Goal: Task Accomplishment & Management: Manage account settings

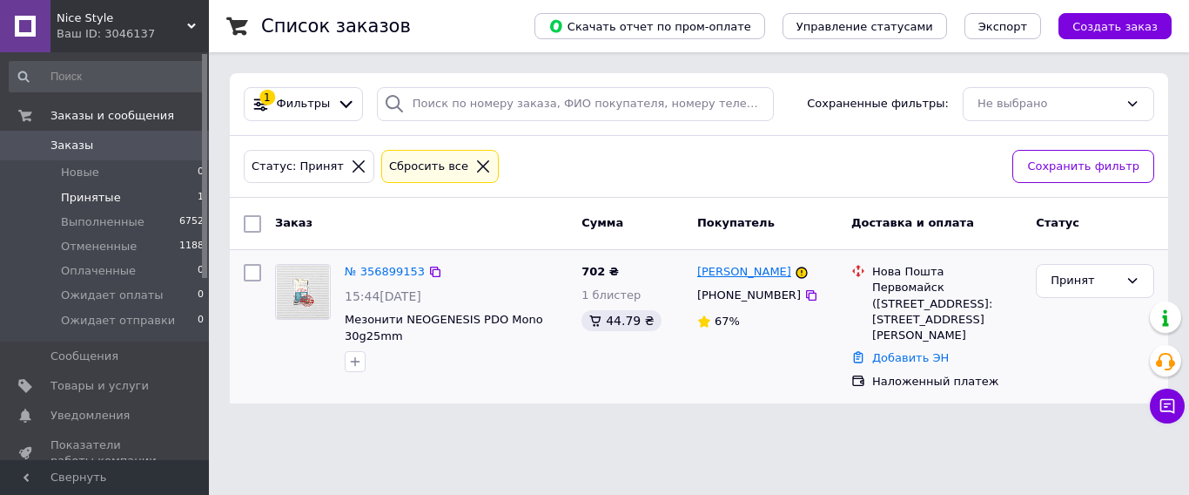
click at [737, 272] on link "[PERSON_NAME]" at bounding box center [744, 272] width 94 height 17
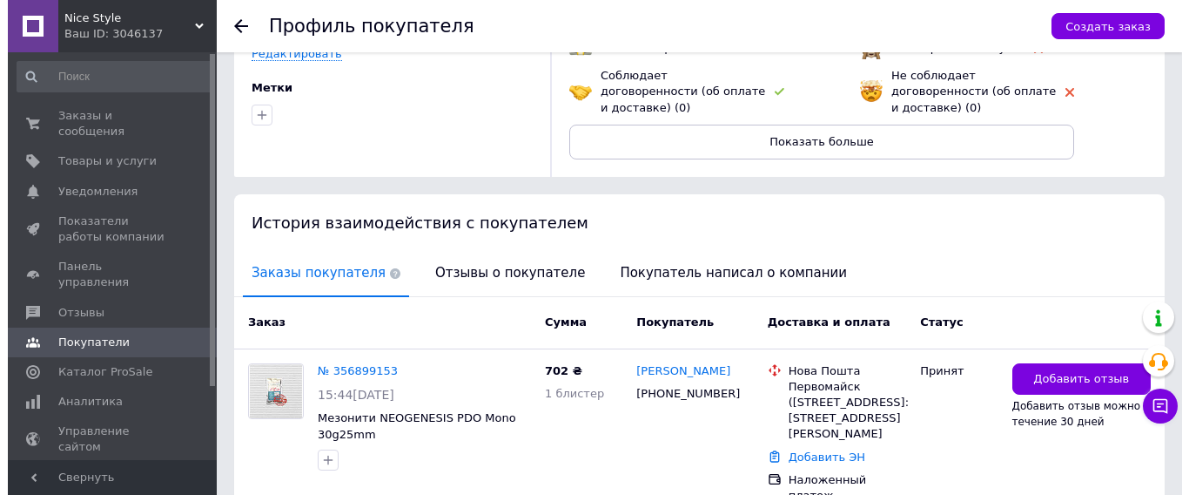
scroll to position [261, 0]
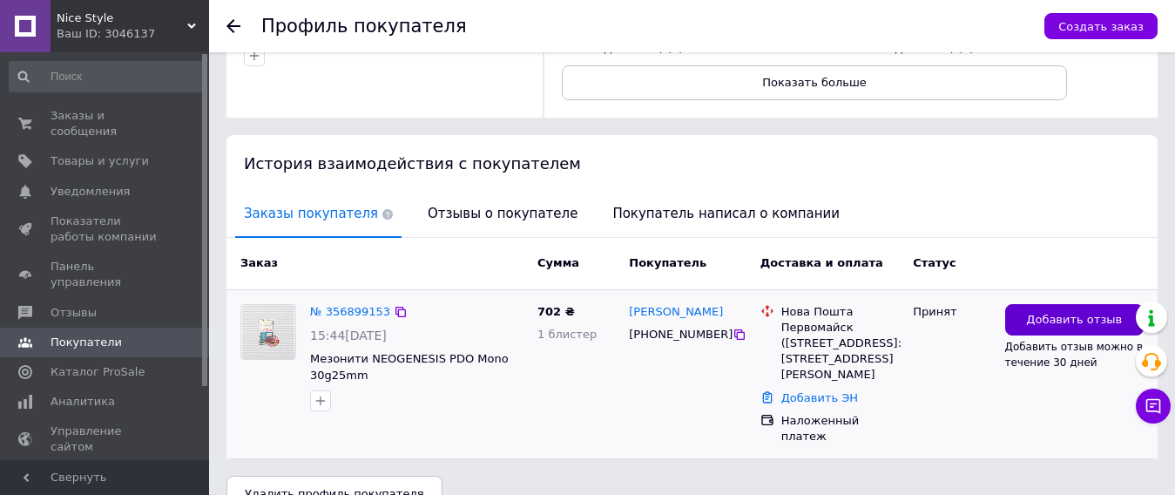
click at [1057, 312] on span "Добавить отзыв" at bounding box center [1074, 320] width 96 height 17
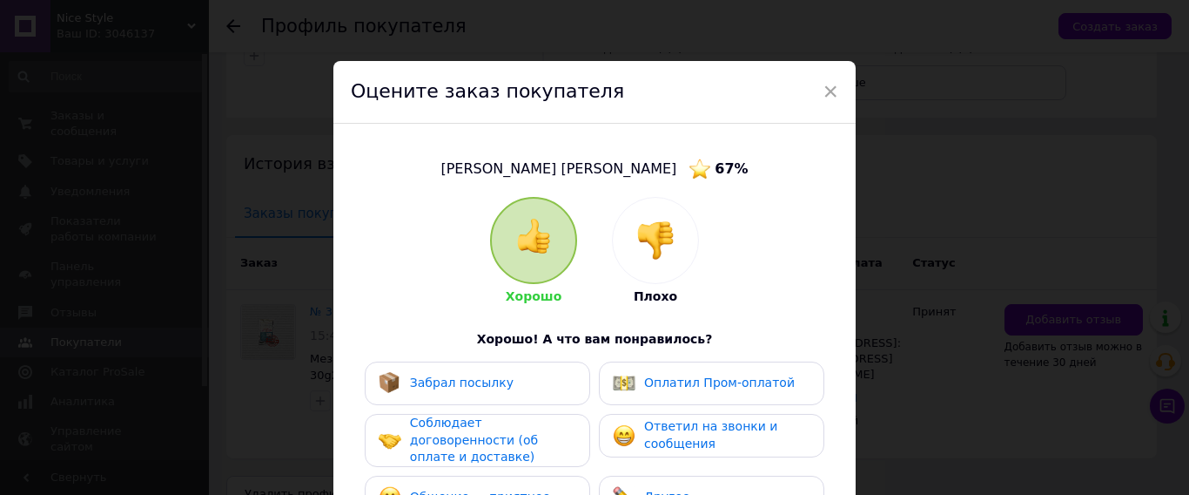
click at [646, 240] on img at bounding box center [655, 240] width 38 height 38
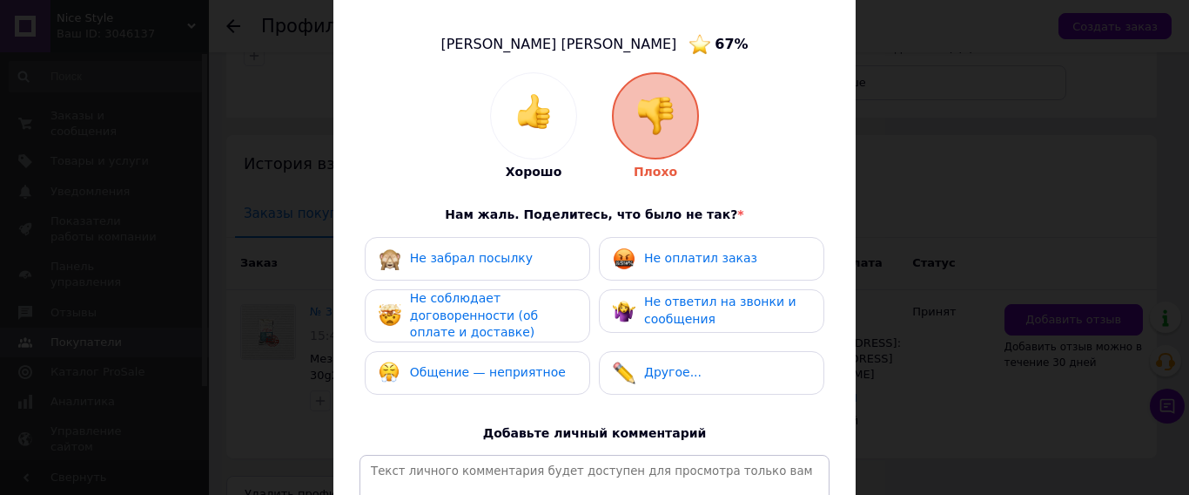
scroll to position [174, 0]
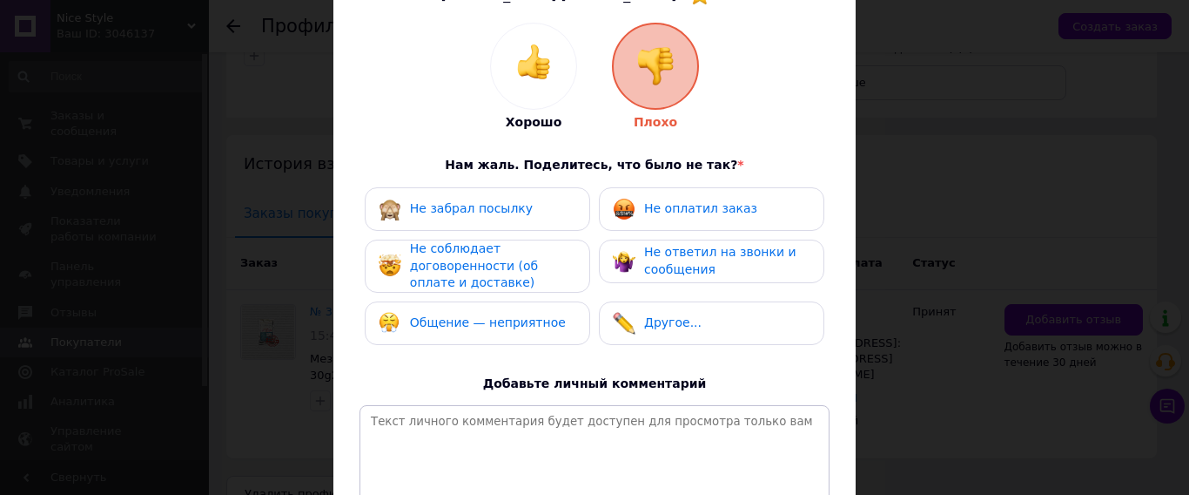
click at [512, 259] on span "Не соблюдает договоренности (об оплате и доставке)" at bounding box center [474, 265] width 128 height 48
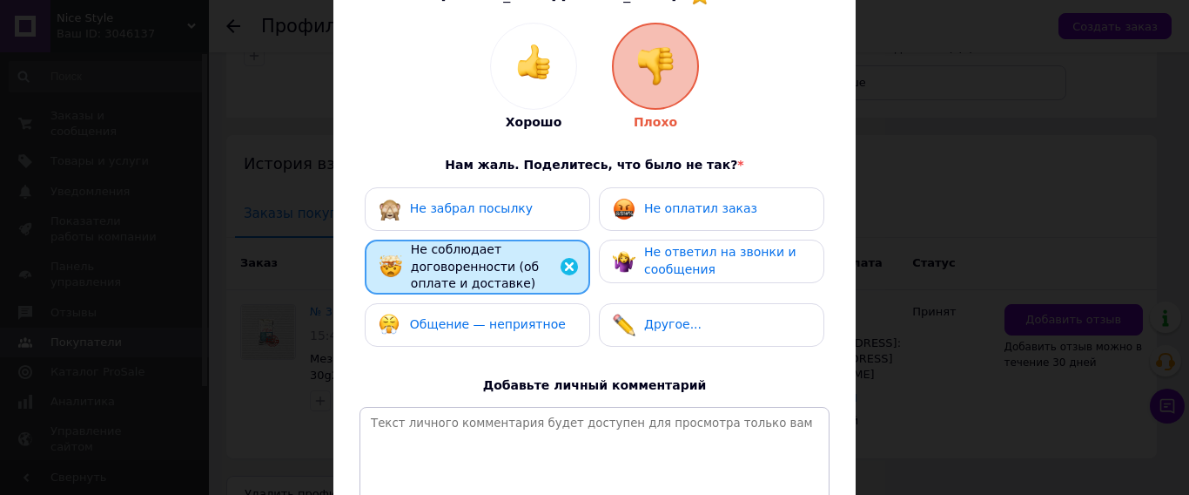
click at [663, 326] on span "Другое..." at bounding box center [672, 324] width 57 height 14
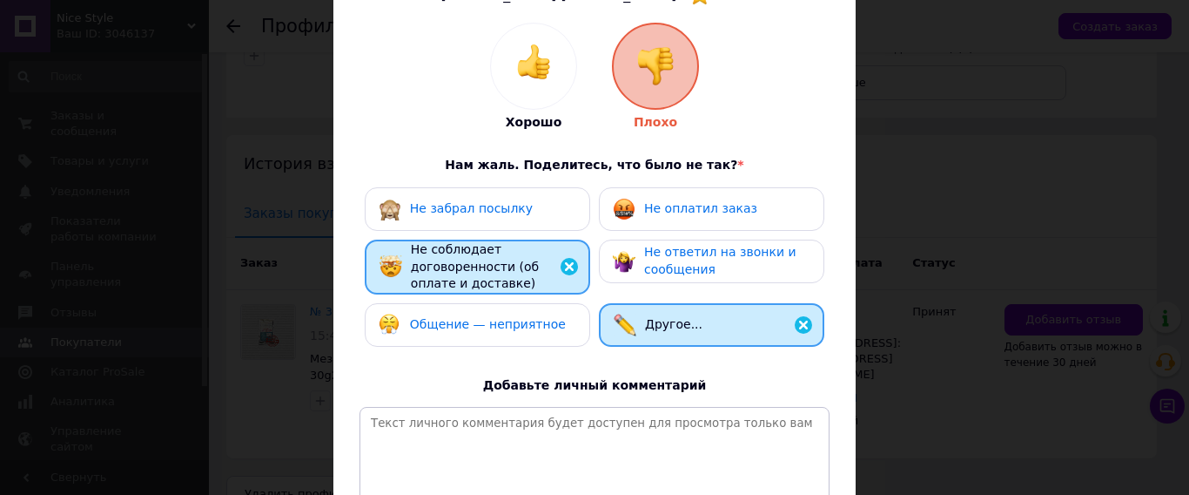
click at [461, 325] on span "Общение — неприятное" at bounding box center [488, 324] width 156 height 14
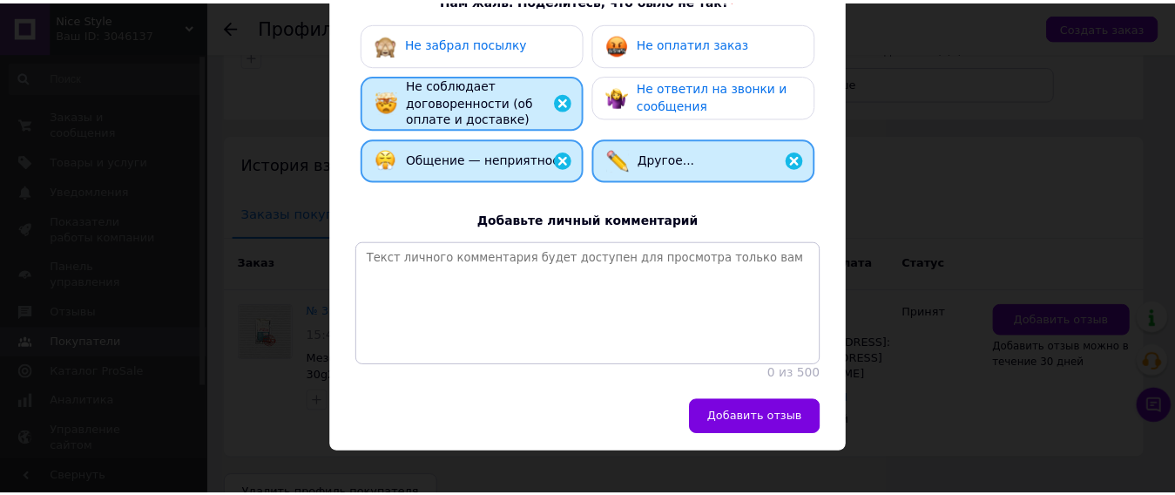
scroll to position [348, 0]
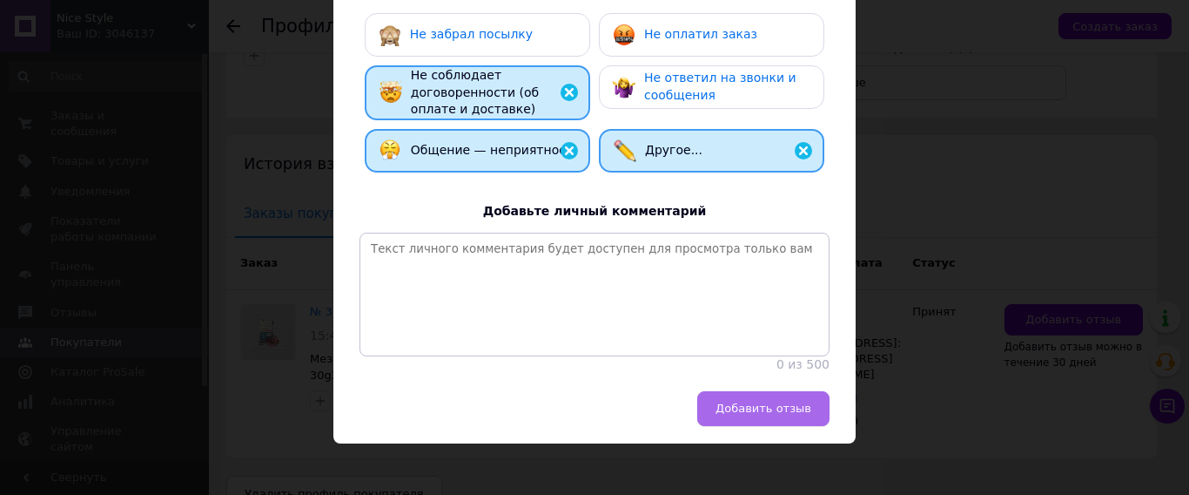
click at [825, 426] on button "Добавить отзыв" at bounding box center [763, 408] width 132 height 35
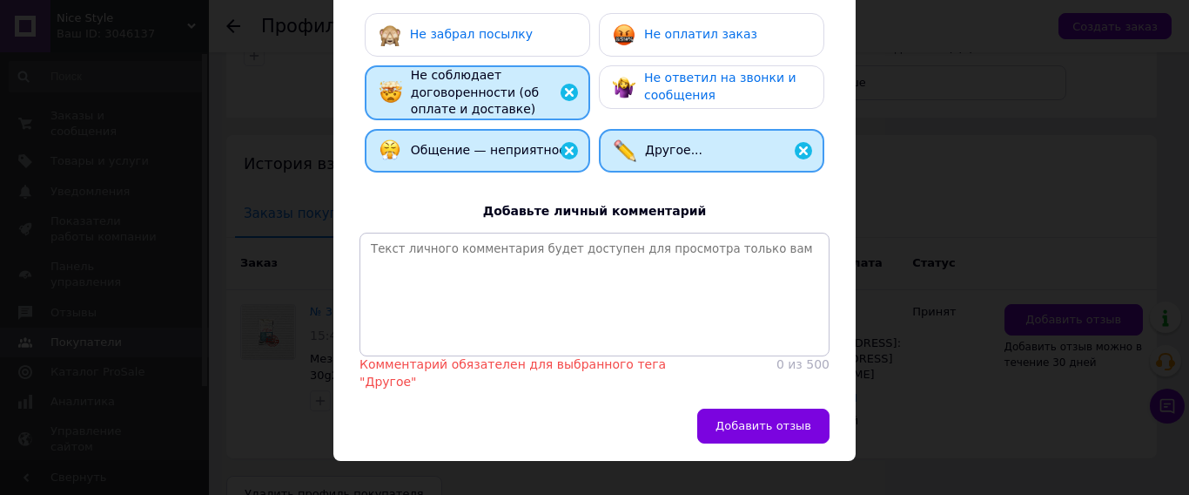
click at [808, 153] on img at bounding box center [803, 150] width 21 height 21
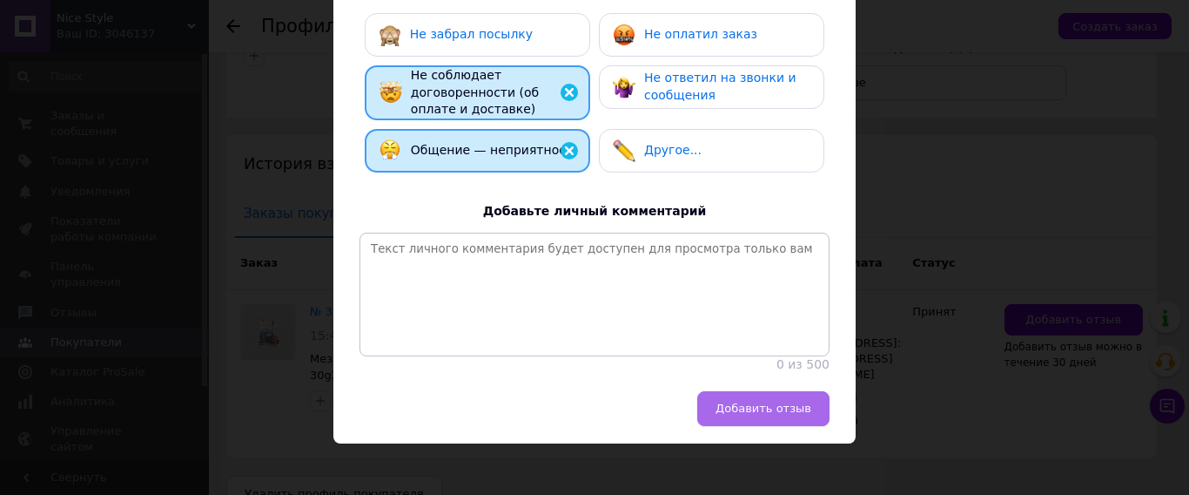
click at [782, 414] on span "Добавить отзыв" at bounding box center [764, 407] width 96 height 13
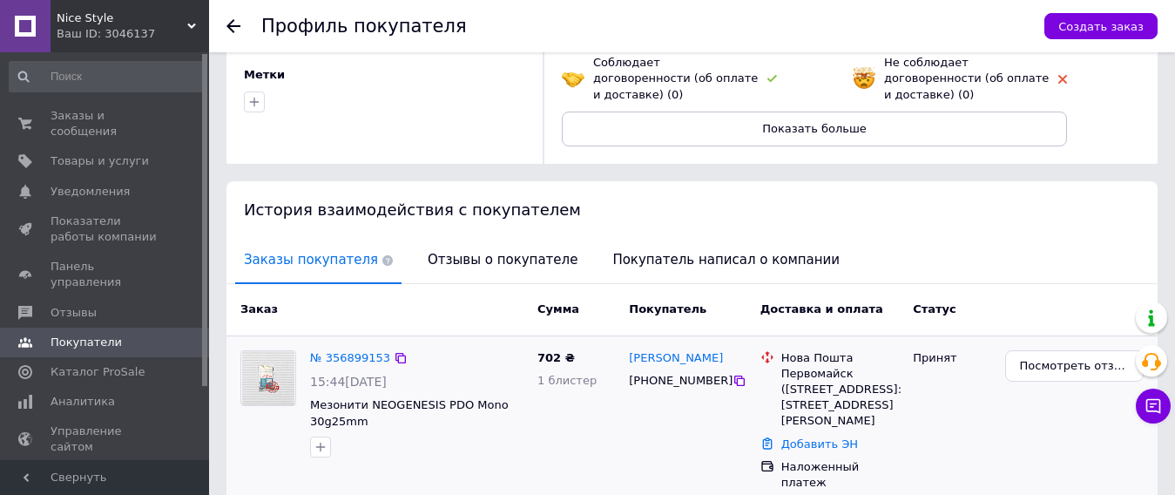
scroll to position [263, 0]
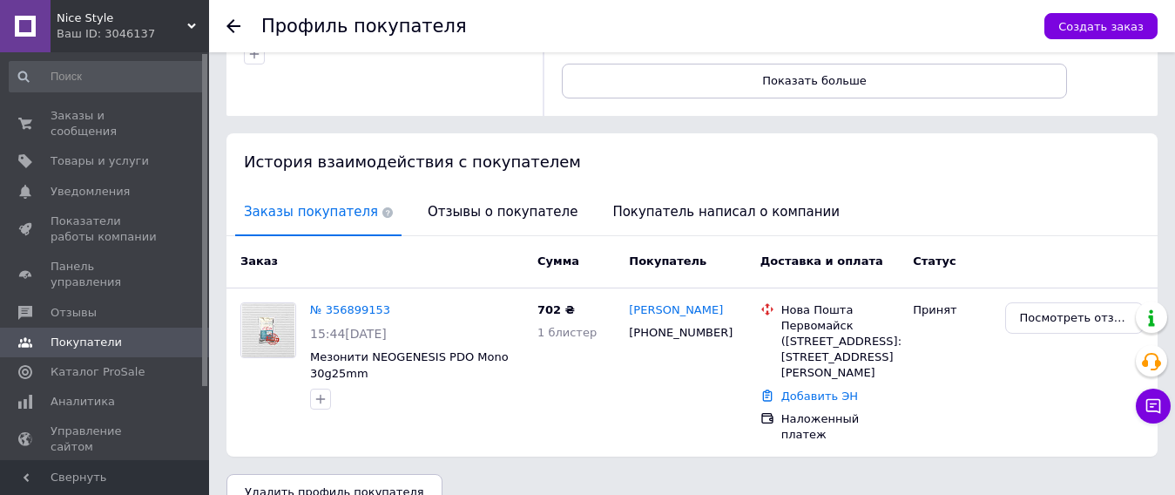
click at [240, 24] on div at bounding box center [243, 26] width 35 height 52
click at [232, 26] on use at bounding box center [233, 26] width 14 height 14
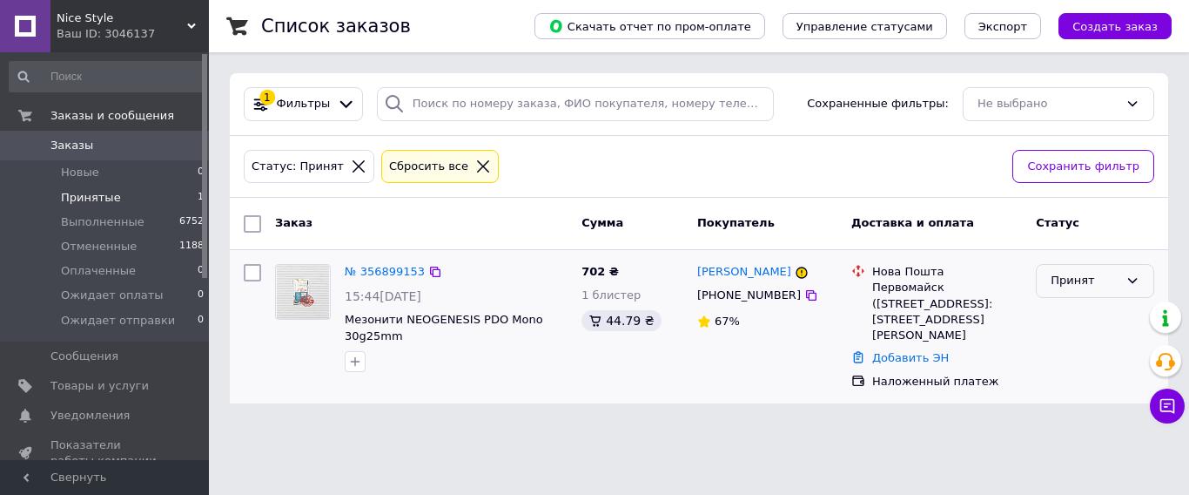
click at [1092, 280] on div "Принят" at bounding box center [1085, 281] width 68 height 18
click at [1102, 352] on li "Отменен" at bounding box center [1095, 349] width 117 height 32
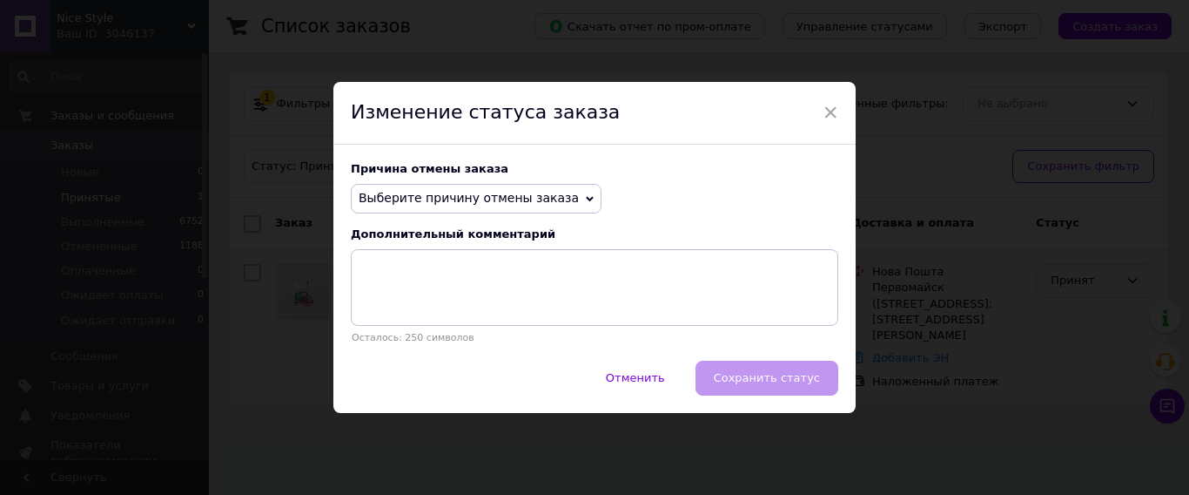
click at [543, 203] on span "Выберите причину отмены заказа" at bounding box center [469, 198] width 220 height 14
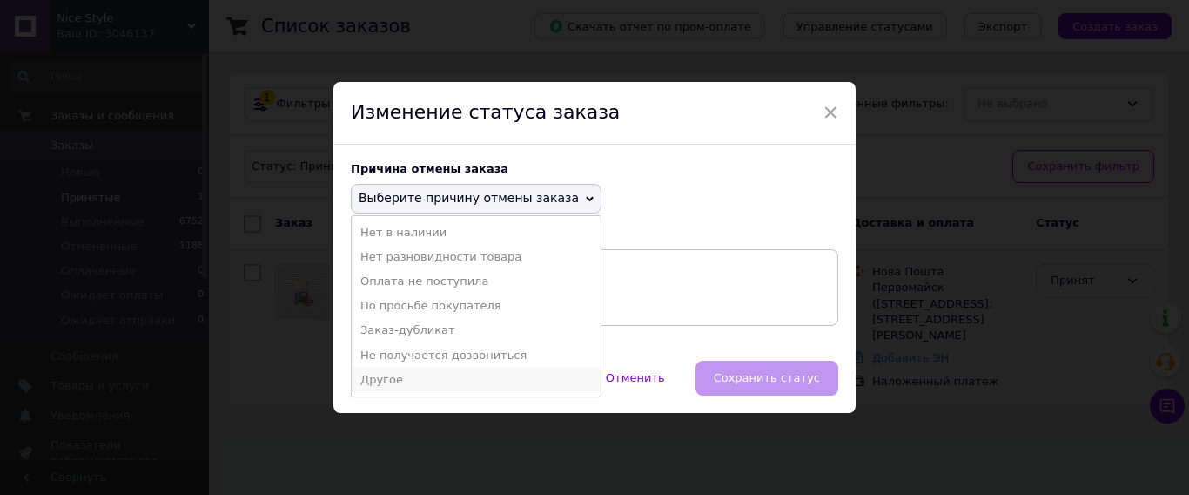
click at [404, 386] on li "Другое" at bounding box center [476, 379] width 249 height 24
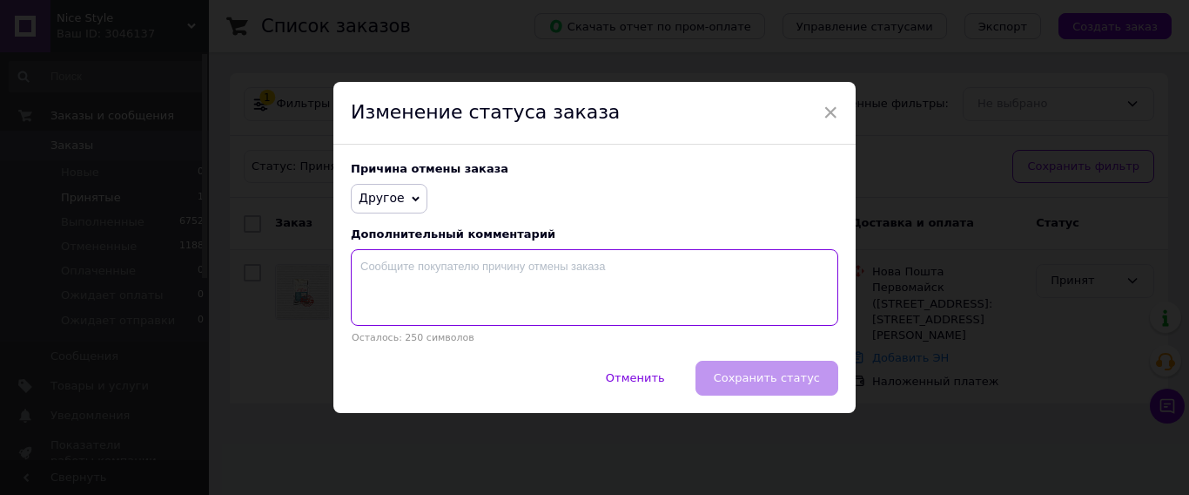
click at [394, 268] on textarea at bounding box center [595, 287] width 488 height 77
type textarea "заказчица отказалась"
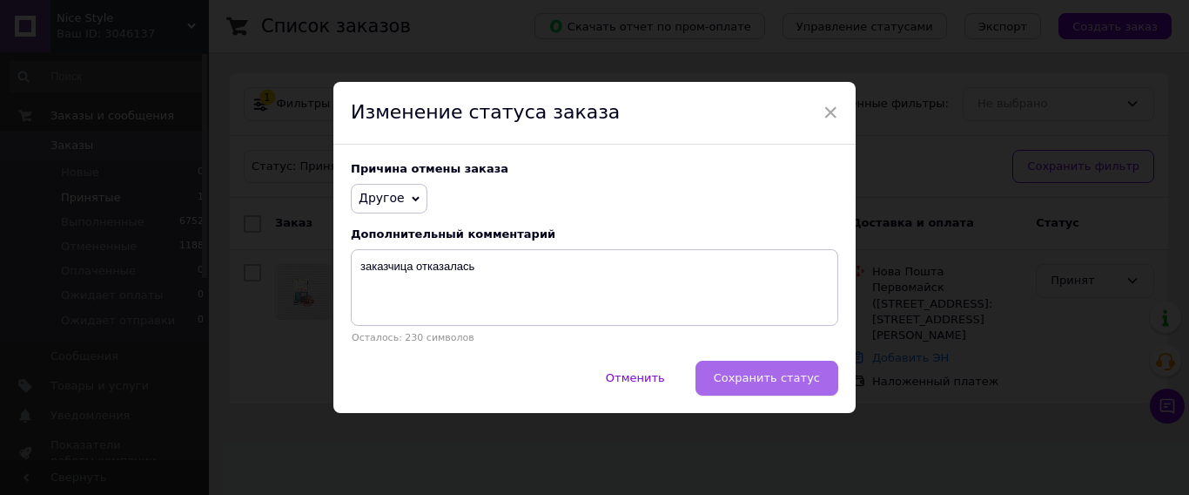
click at [774, 394] on button "Сохранить статус" at bounding box center [767, 377] width 143 height 35
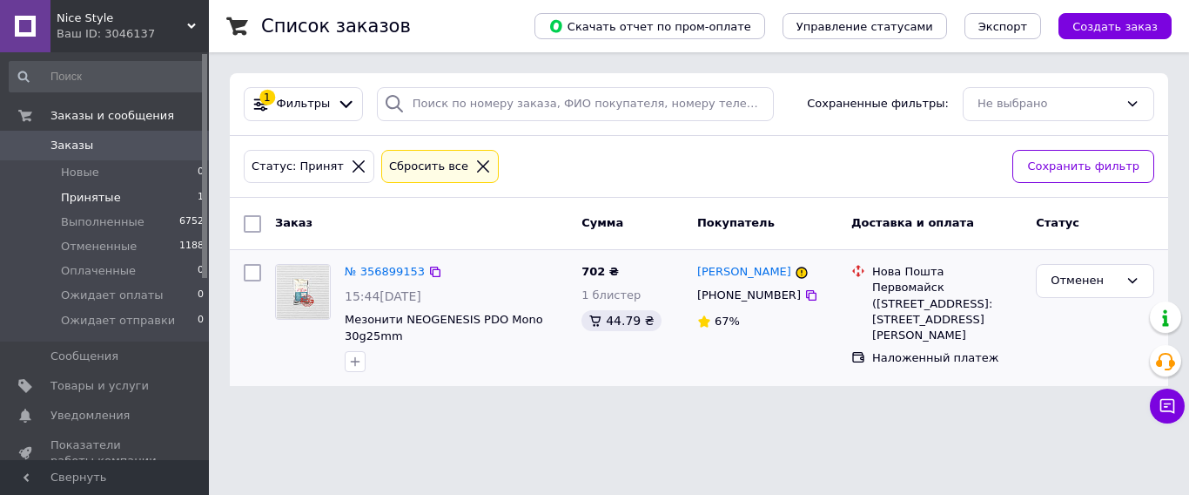
click at [130, 192] on li "Принятые 1" at bounding box center [107, 197] width 214 height 24
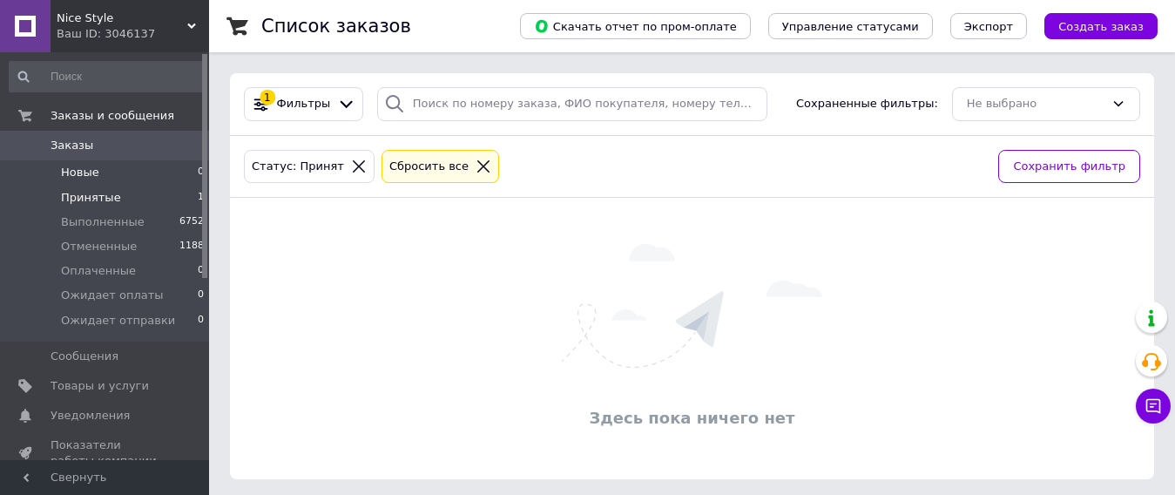
click at [131, 182] on li "Новые 0" at bounding box center [107, 172] width 214 height 24
click at [110, 202] on span "Принятые" at bounding box center [91, 198] width 60 height 16
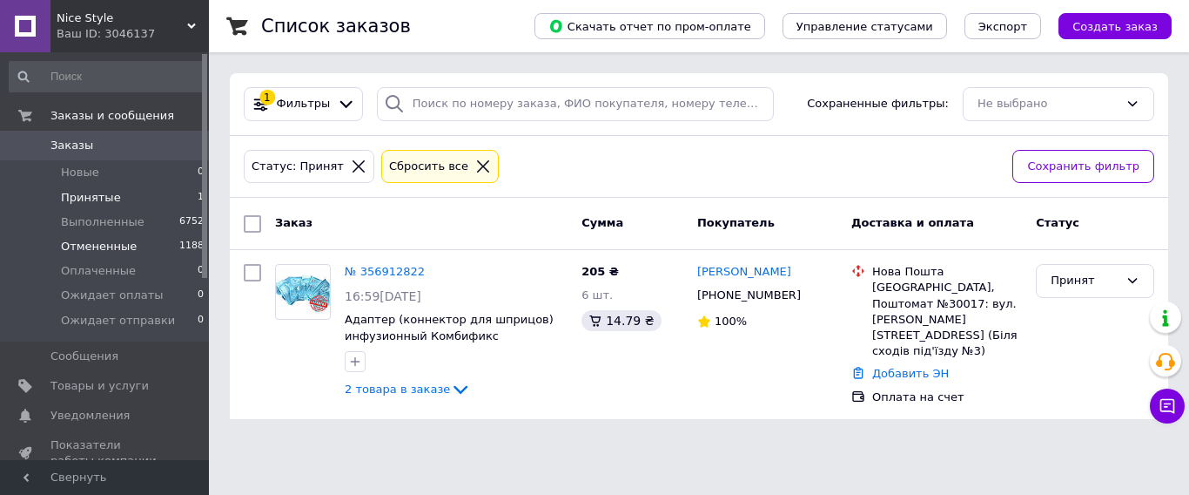
click at [110, 239] on span "Отмененные" at bounding box center [99, 247] width 76 height 16
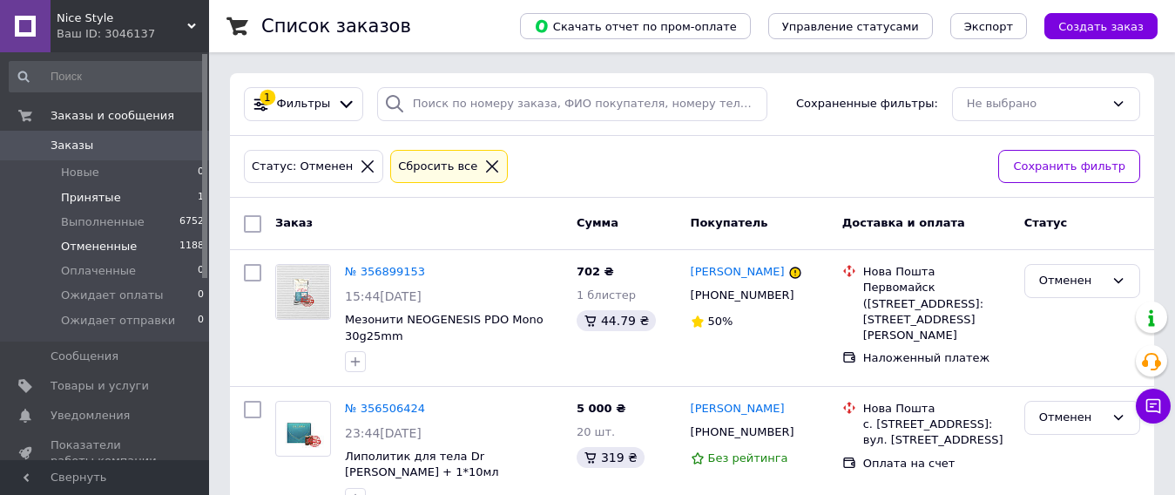
click at [99, 203] on span "Принятые" at bounding box center [91, 198] width 60 height 16
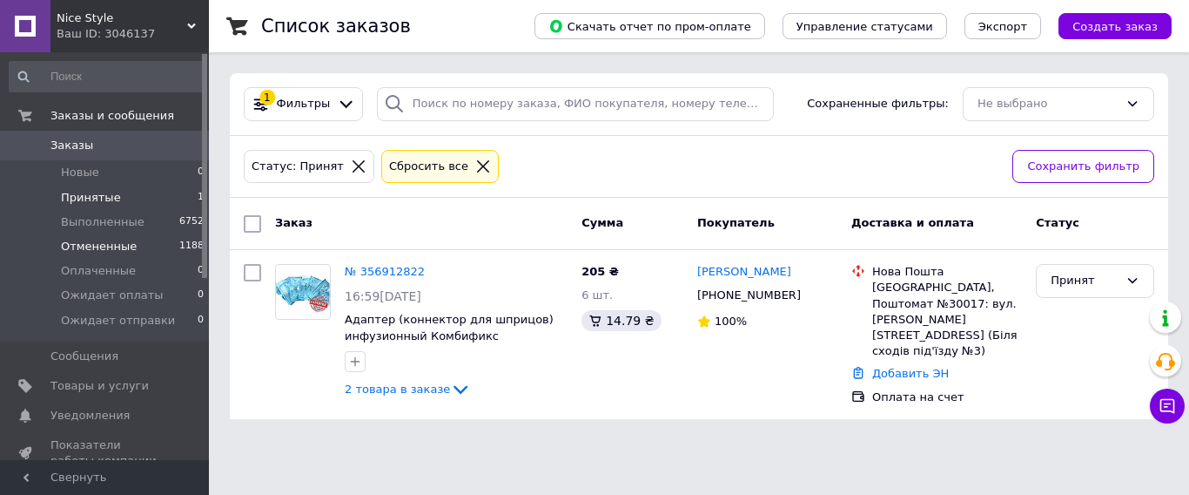
click at [122, 241] on span "Отмененные" at bounding box center [99, 247] width 76 height 16
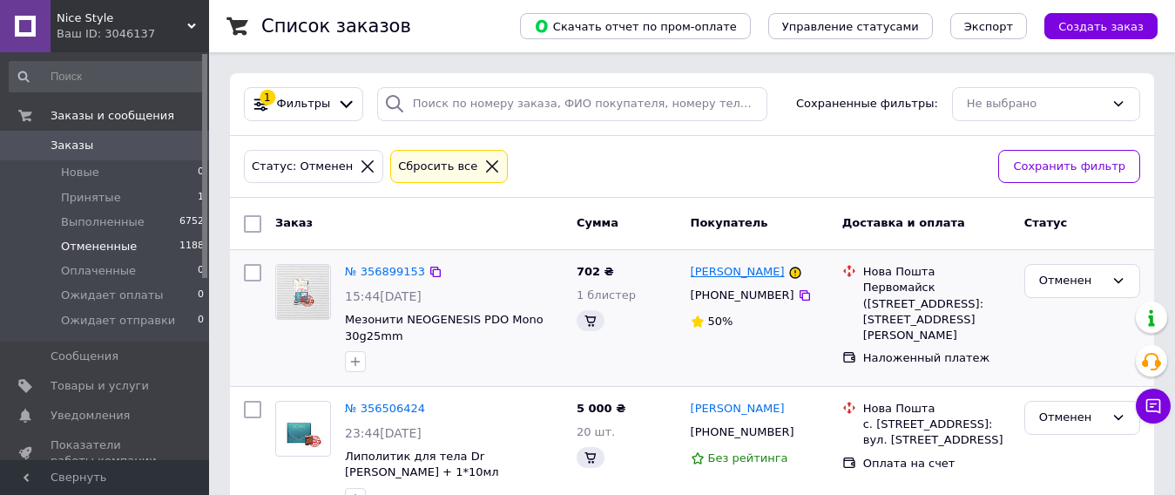
click at [729, 280] on link "[PERSON_NAME]" at bounding box center [737, 272] width 94 height 17
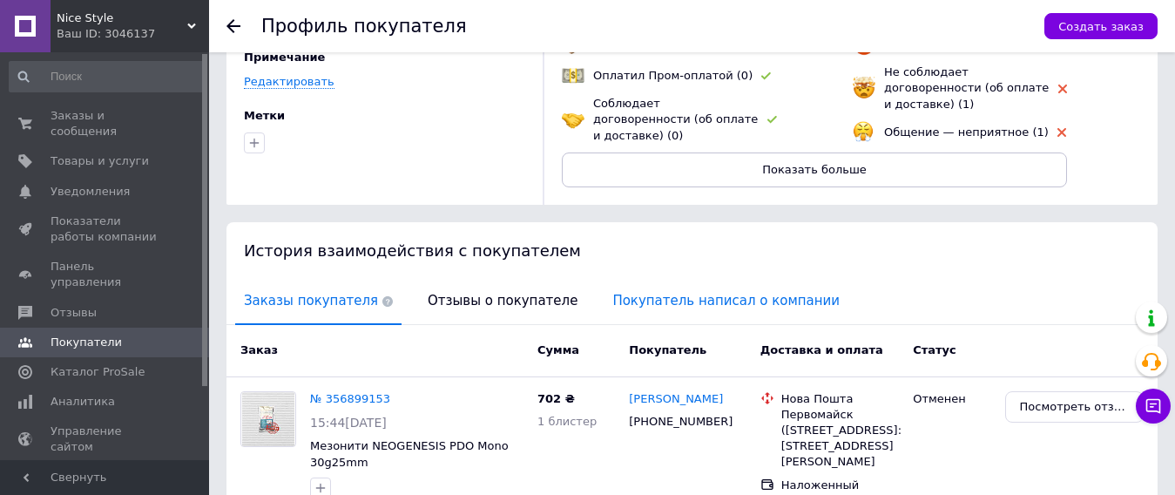
scroll to position [246, 0]
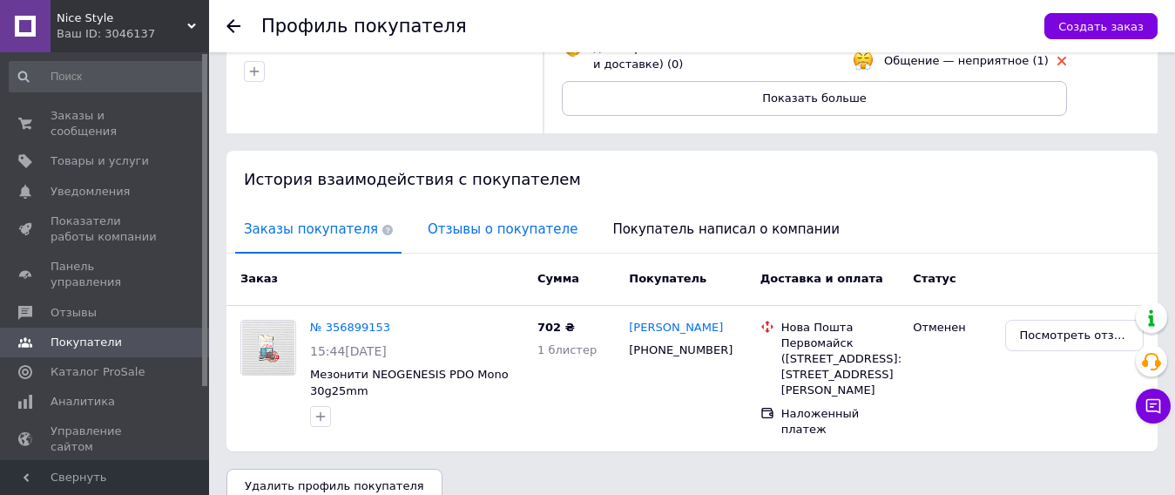
click at [521, 217] on span "Отзывы о покупателе" at bounding box center [502, 229] width 167 height 44
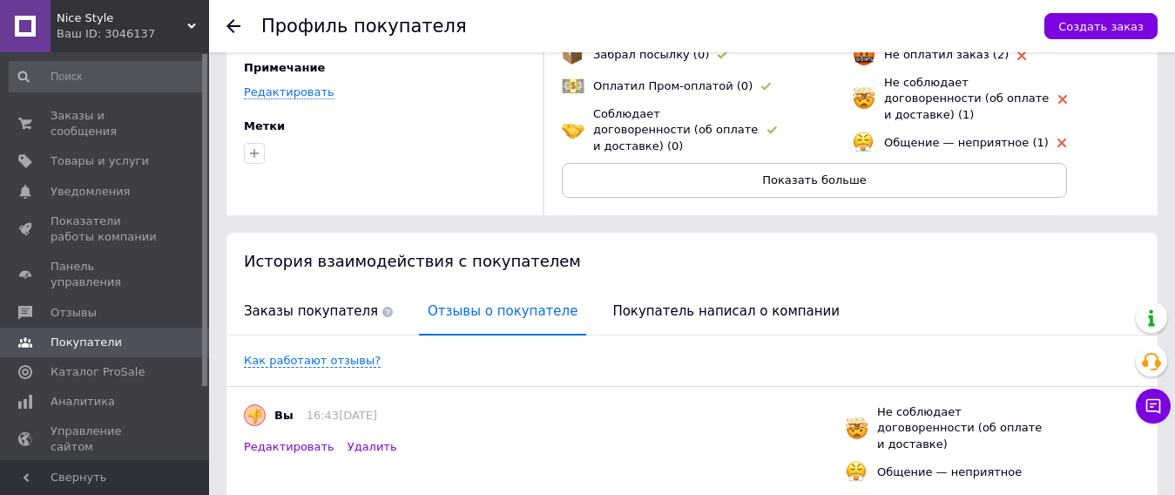
scroll to position [0, 0]
